Goal: Task Accomplishment & Management: Complete application form

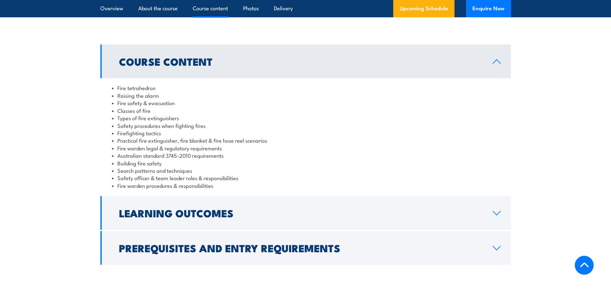
scroll to position [545, 0]
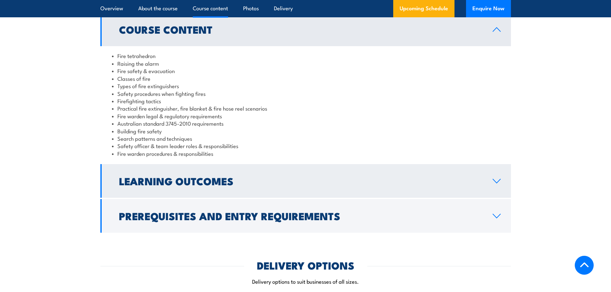
click at [250, 174] on link "Learning Outcomes" at bounding box center [305, 181] width 410 height 34
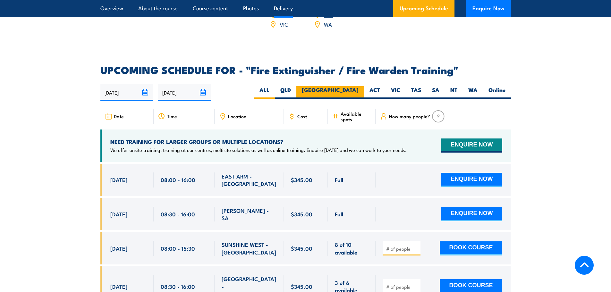
scroll to position [865, 0]
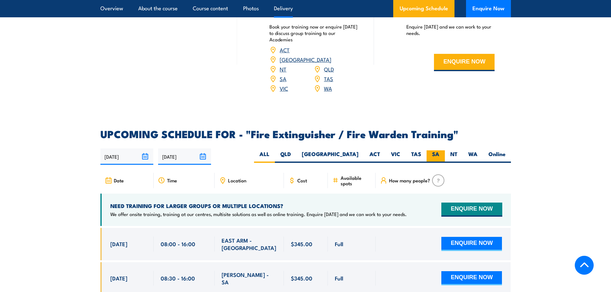
click at [438, 150] on label "SA" at bounding box center [435, 156] width 18 height 12
click at [439, 150] on input "SA" at bounding box center [441, 152] width 4 height 4
radio input "true"
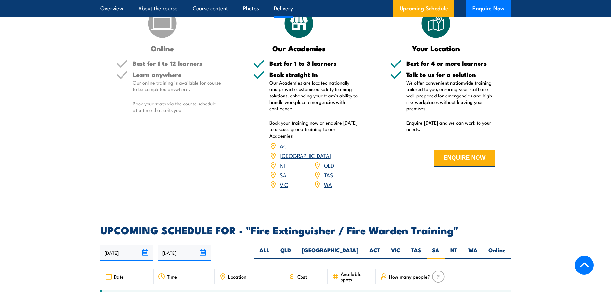
scroll to position [705, 0]
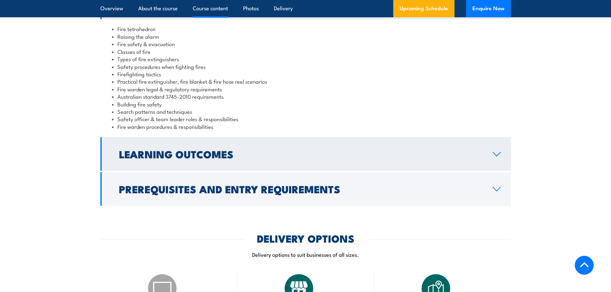
scroll to position [540, 0]
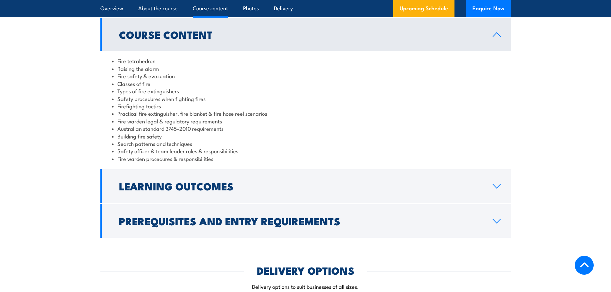
click at [149, 62] on li "Fire tetrahedron" at bounding box center [305, 60] width 387 height 7
copy li "tetrahedron"
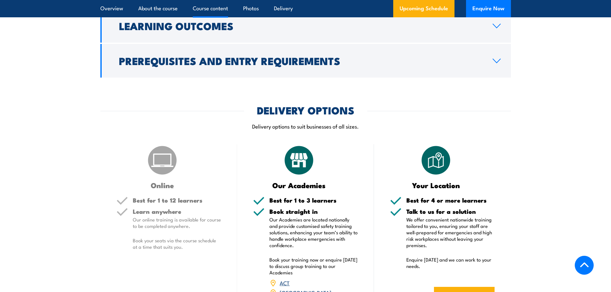
scroll to position [796, 0]
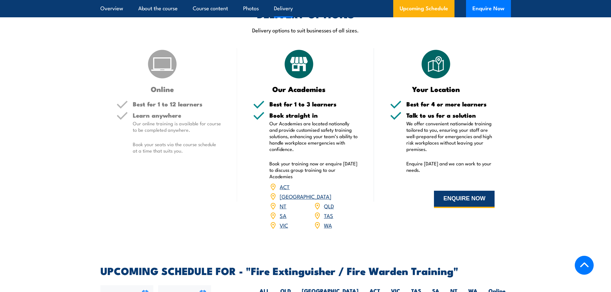
click at [448, 198] on button "ENQUIRE NOW" at bounding box center [464, 199] width 61 height 17
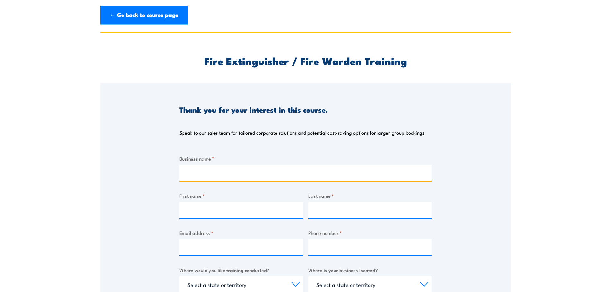
click at [238, 175] on input "Business name *" at bounding box center [305, 173] width 252 height 16
type input "Gilmac Pty Ltd"
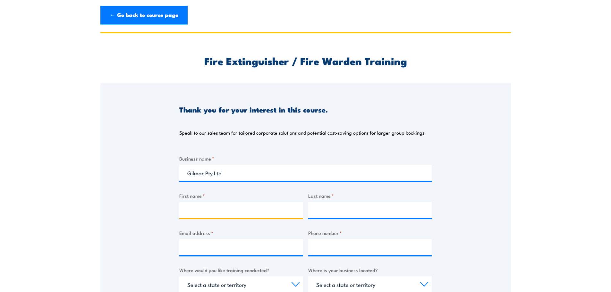
click at [264, 217] on input "First name *" at bounding box center [241, 210] width 124 height 16
type input "[PERSON_NAME]"
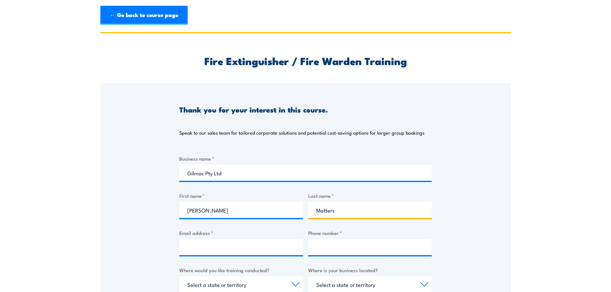
type input "Matters"
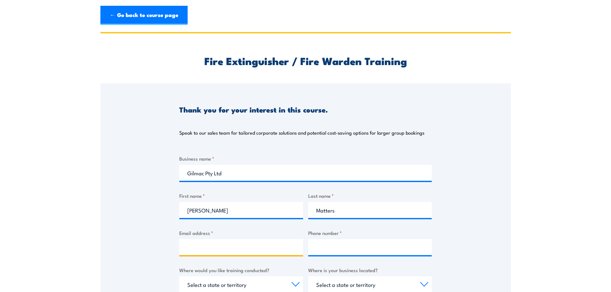
type input "B"
type input "G"
type input "B"
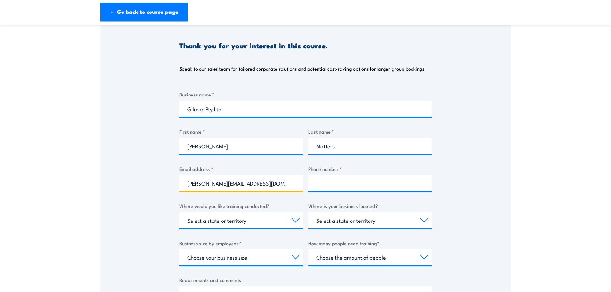
type input "[PERSON_NAME][EMAIL_ADDRESS][DOMAIN_NAME]"
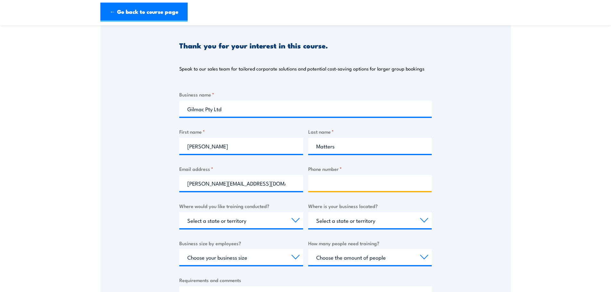
click at [350, 179] on input "Phone number *" at bounding box center [370, 183] width 124 height 16
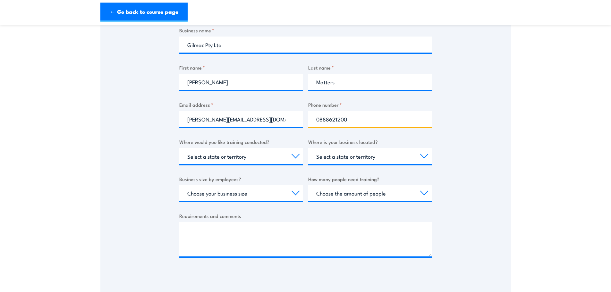
type input "0888621200"
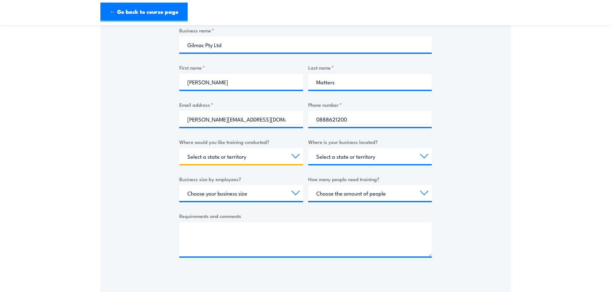
click at [260, 154] on select "Select a state or territory Nationally - multiple locations [GEOGRAPHIC_DATA] […" at bounding box center [241, 156] width 124 height 16
select select "SA"
click at [179, 148] on select "Select a state or territory Nationally - multiple locations [GEOGRAPHIC_DATA] […" at bounding box center [241, 156] width 124 height 16
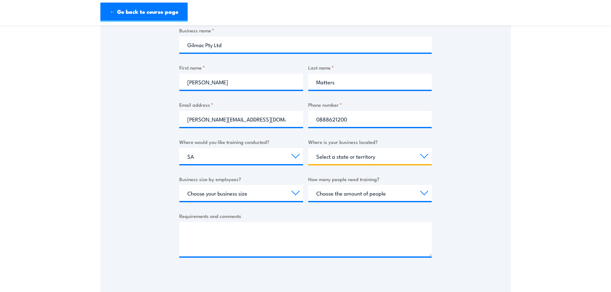
click at [339, 160] on select "Select a state or territory [GEOGRAPHIC_DATA] [GEOGRAPHIC_DATA] [GEOGRAPHIC_DAT…" at bounding box center [370, 156] width 124 height 16
select select "SA"
click at [308, 148] on select "Select a state or territory [GEOGRAPHIC_DATA] [GEOGRAPHIC_DATA] [GEOGRAPHIC_DAT…" at bounding box center [370, 156] width 124 height 16
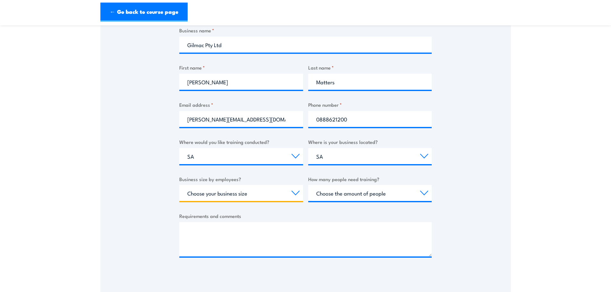
click at [248, 196] on select "Choose your business size 1 to 19 20 to 199 200+" at bounding box center [241, 193] width 124 height 16
select select "1 to 19"
click at [179, 185] on select "Choose your business size 1 to 19 20 to 199 200+" at bounding box center [241, 193] width 124 height 16
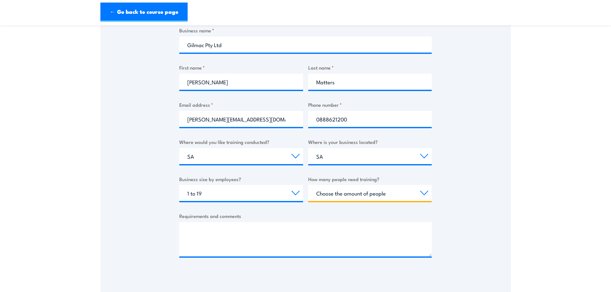
click at [380, 190] on select "Choose the amount of people 1 to 4 5 to 19 20+" at bounding box center [370, 193] width 124 height 16
select select "5 to 19"
click at [308, 185] on select "Choose the amount of people 1 to 4 5 to 19 20+" at bounding box center [370, 193] width 124 height 16
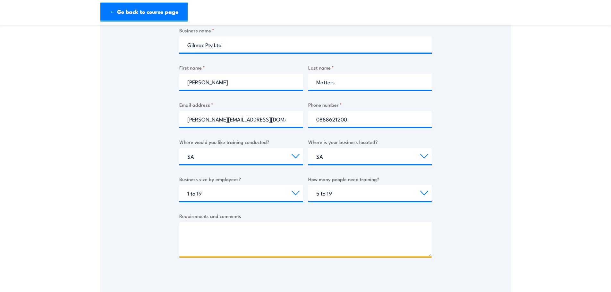
click at [250, 239] on textarea "Requirements and comments" at bounding box center [305, 239] width 252 height 34
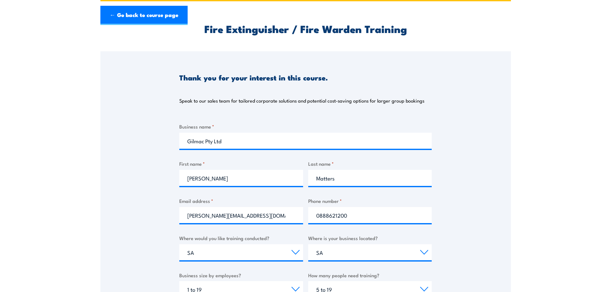
scroll to position [192, 0]
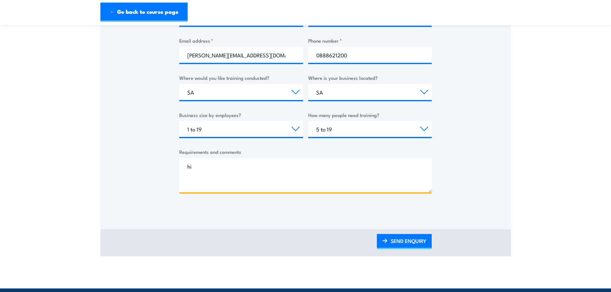
type textarea "h"
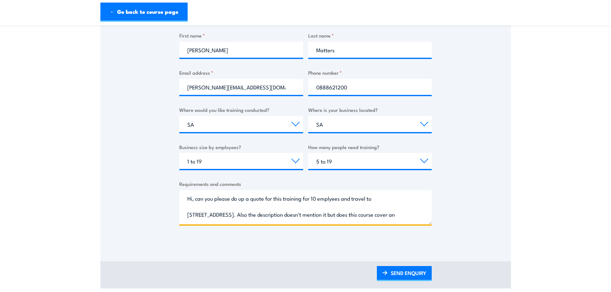
scroll to position [0, 0]
paste textarea "Lithium-Ion Fire"
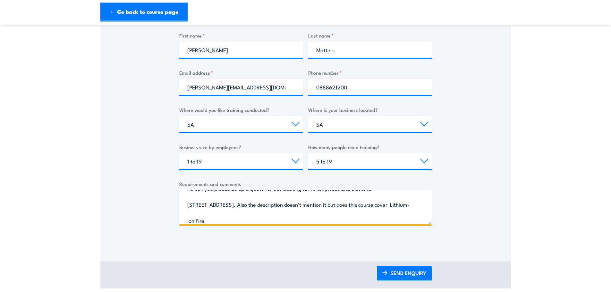
click at [408, 206] on textarea "Hi, can you please do up a quote for this training for 10 emplyees and travel t…" at bounding box center [305, 207] width 252 height 34
click at [378, 222] on textarea "Hi, can you please do up a quote for this training for 10 emplyees and travel t…" at bounding box center [305, 207] width 252 height 34
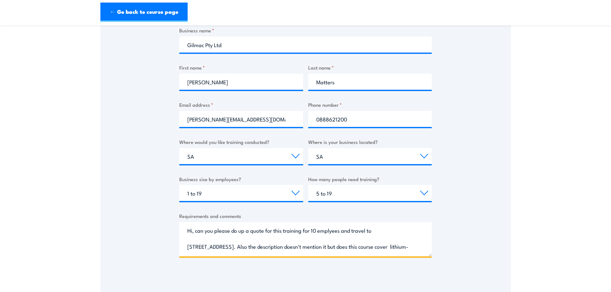
scroll to position [160, 0]
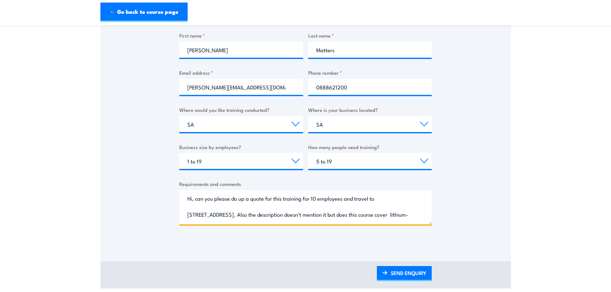
click at [203, 213] on textarea "Hi, can you please do up a quote for this training for 10 employees and travel …" at bounding box center [305, 207] width 252 height 34
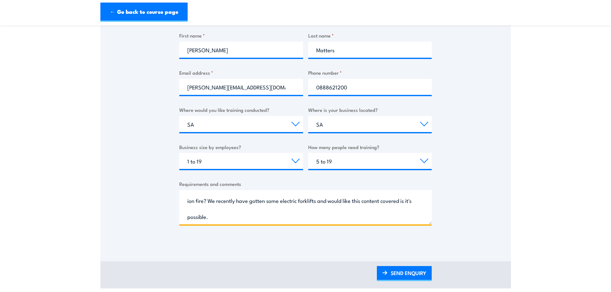
click at [224, 202] on textarea "Hi, can you please do up a quote for this training for 10 employees and travel …" at bounding box center [305, 207] width 252 height 34
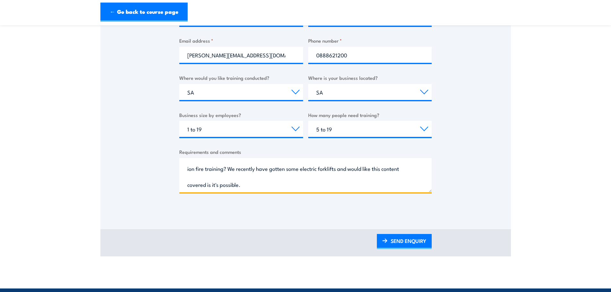
click at [230, 187] on textarea "Hi, can you please do up a quote for this training for 10 employees and travel …" at bounding box center [305, 175] width 252 height 34
type textarea "Hi, can you please do up a quote for this training for 10 employees and travel …"
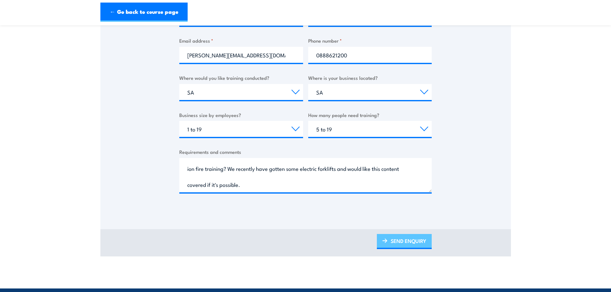
click at [403, 242] on link "SEND ENQUIRY" at bounding box center [404, 241] width 55 height 15
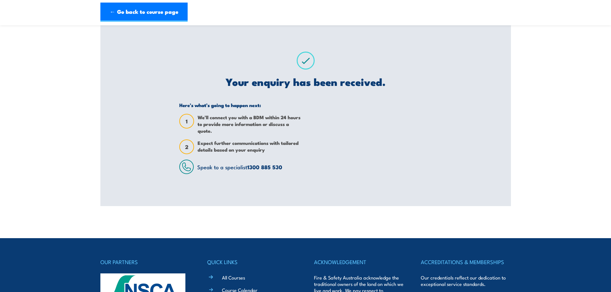
scroll to position [0, 0]
